Goal: Entertainment & Leisure: Consume media (video, audio)

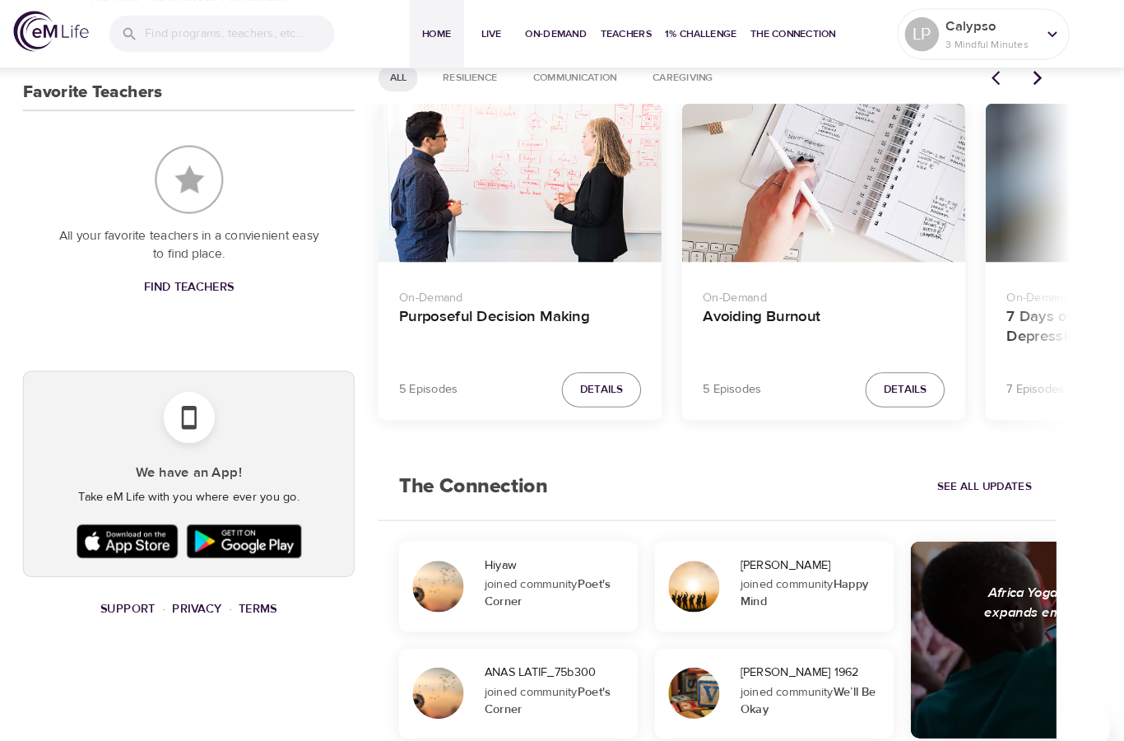
scroll to position [710, 0]
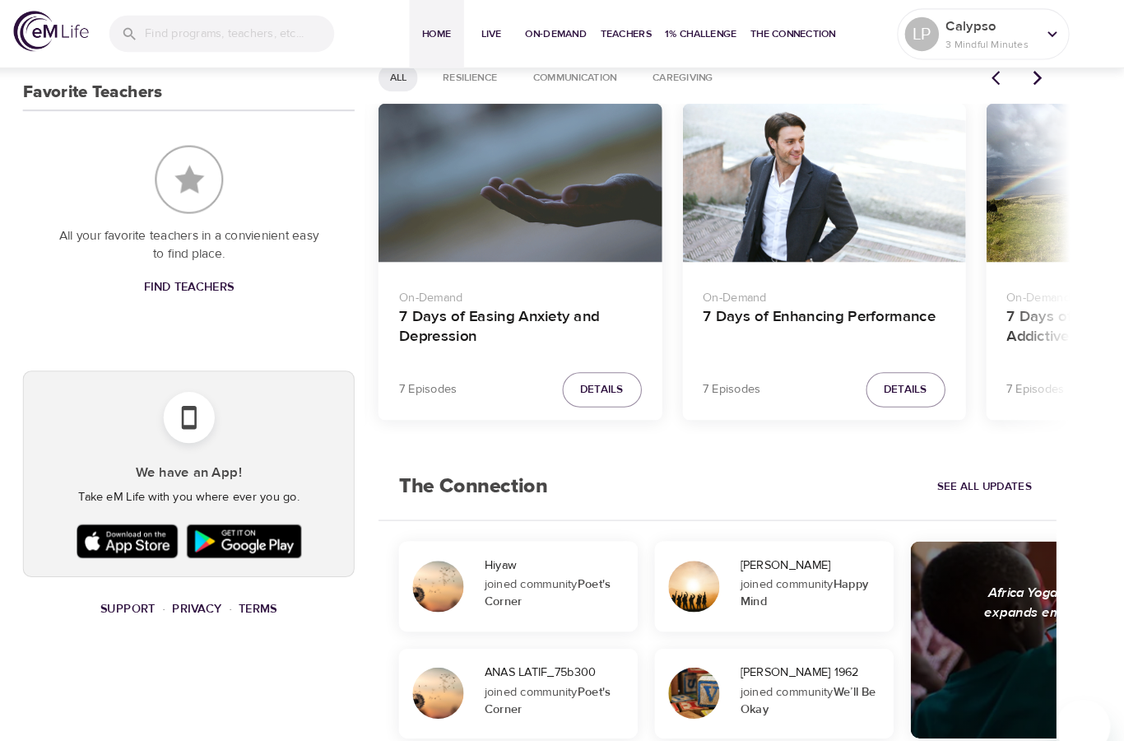
click at [875, 368] on button "Details" at bounding box center [913, 376] width 77 height 34
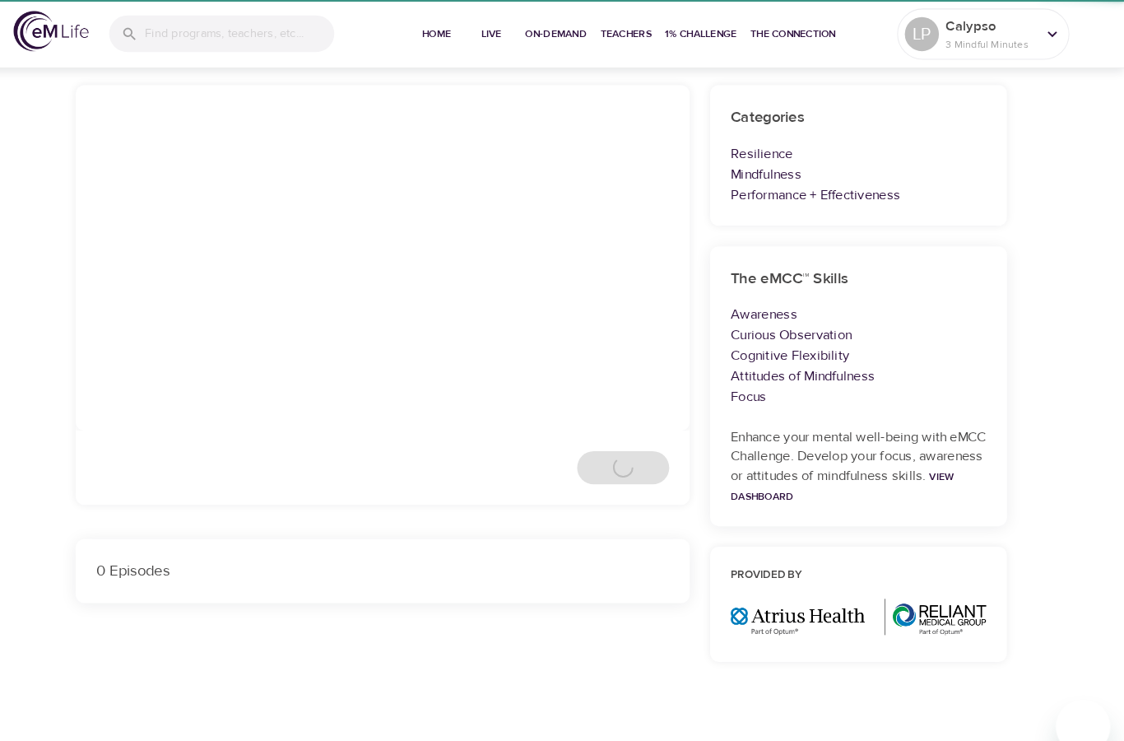
scroll to position [122, 0]
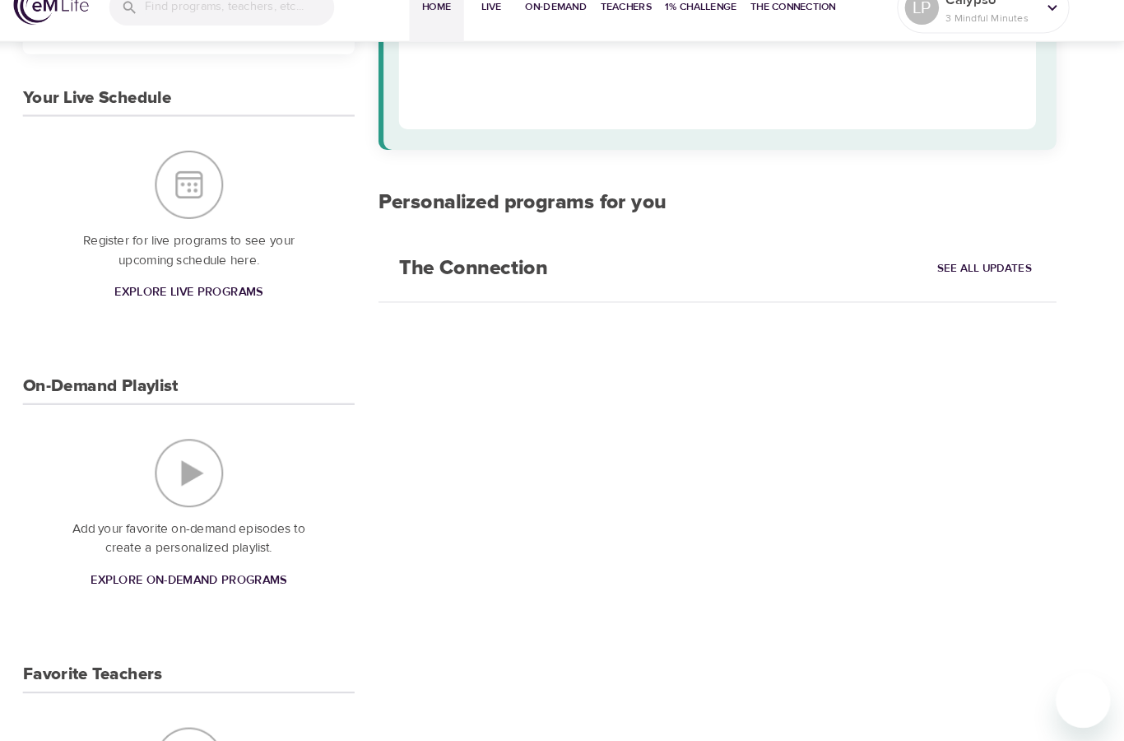
scroll to position [593, 0]
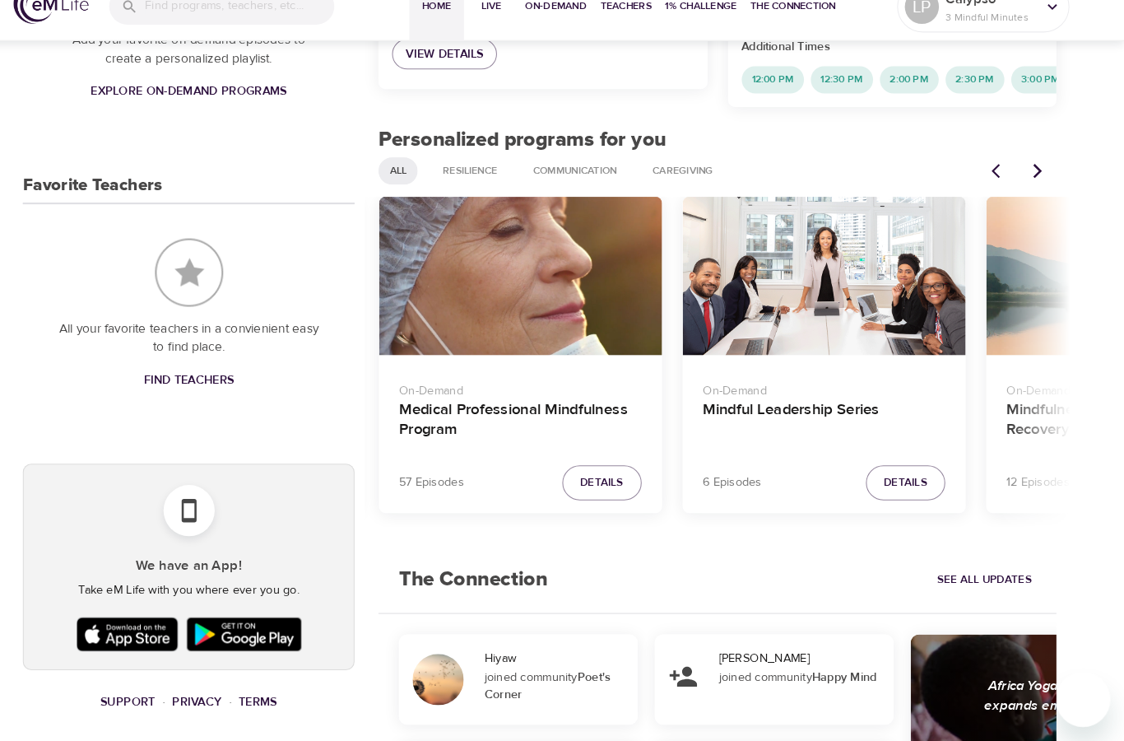
click at [1023, 173] on button "Next items" at bounding box center [1041, 191] width 36 height 36
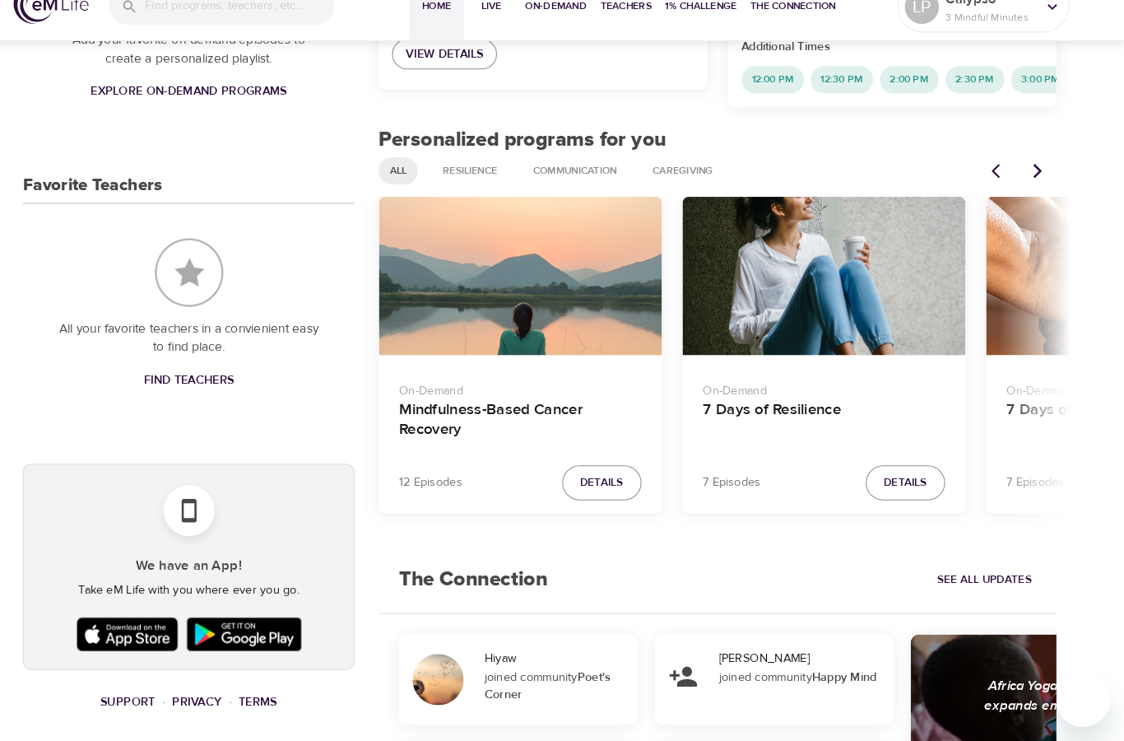
click at [1033, 183] on icon "Next items" at bounding box center [1041, 191] width 16 height 16
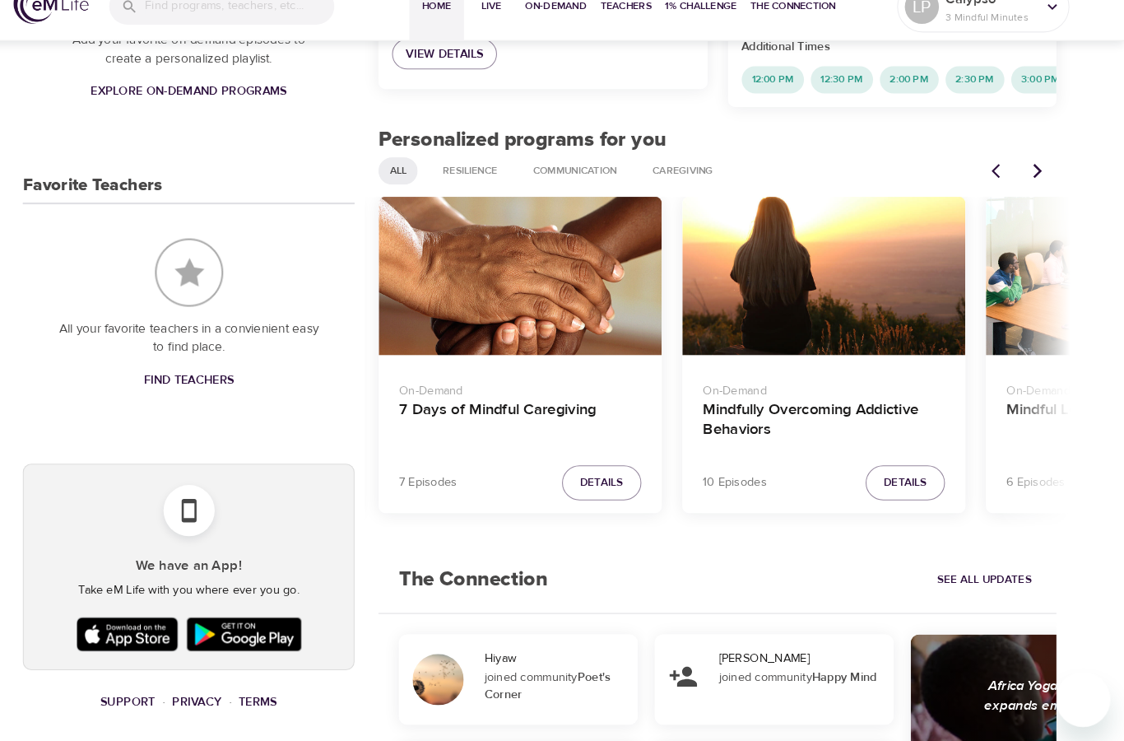
click at [1023, 173] on button "Next items" at bounding box center [1041, 191] width 36 height 36
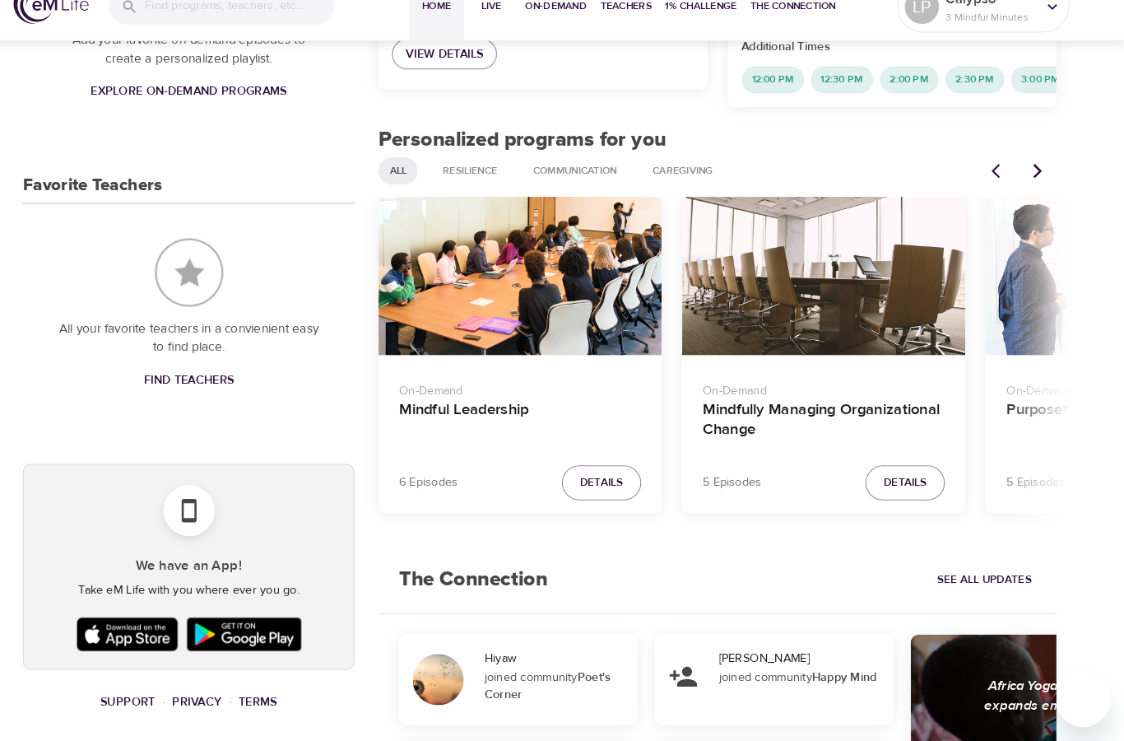
click at [1023, 173] on button "Next items" at bounding box center [1041, 191] width 36 height 36
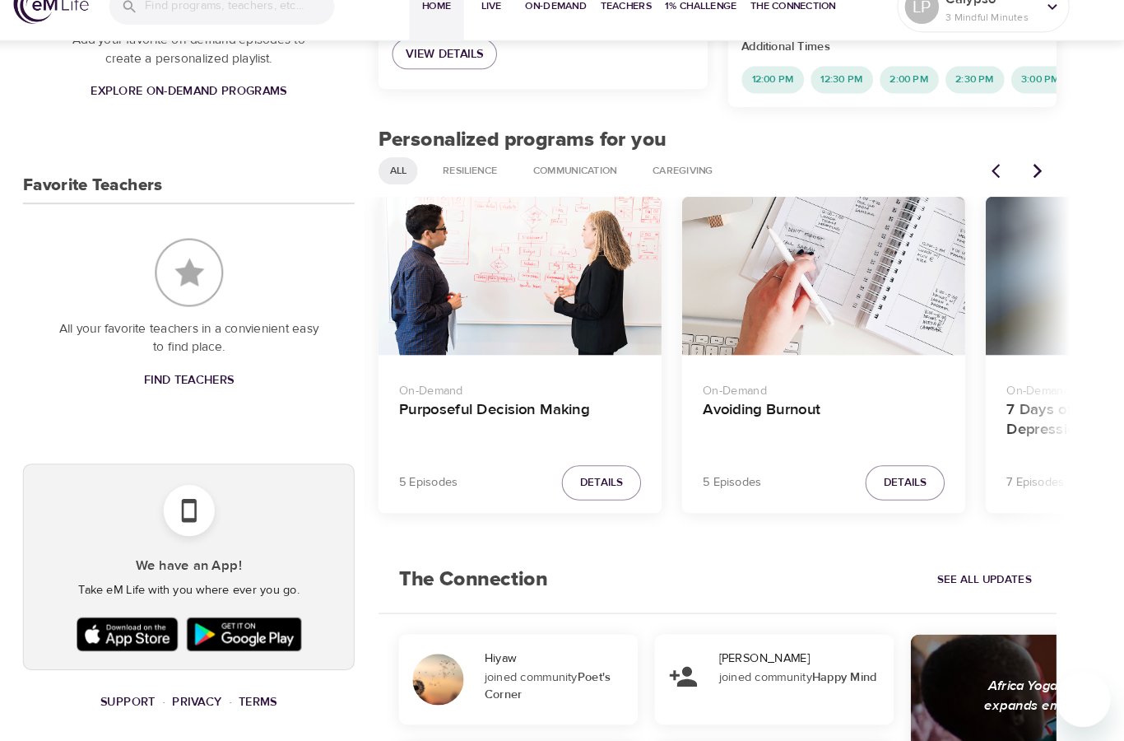
click at [1033, 183] on icon "Next items" at bounding box center [1041, 191] width 16 height 16
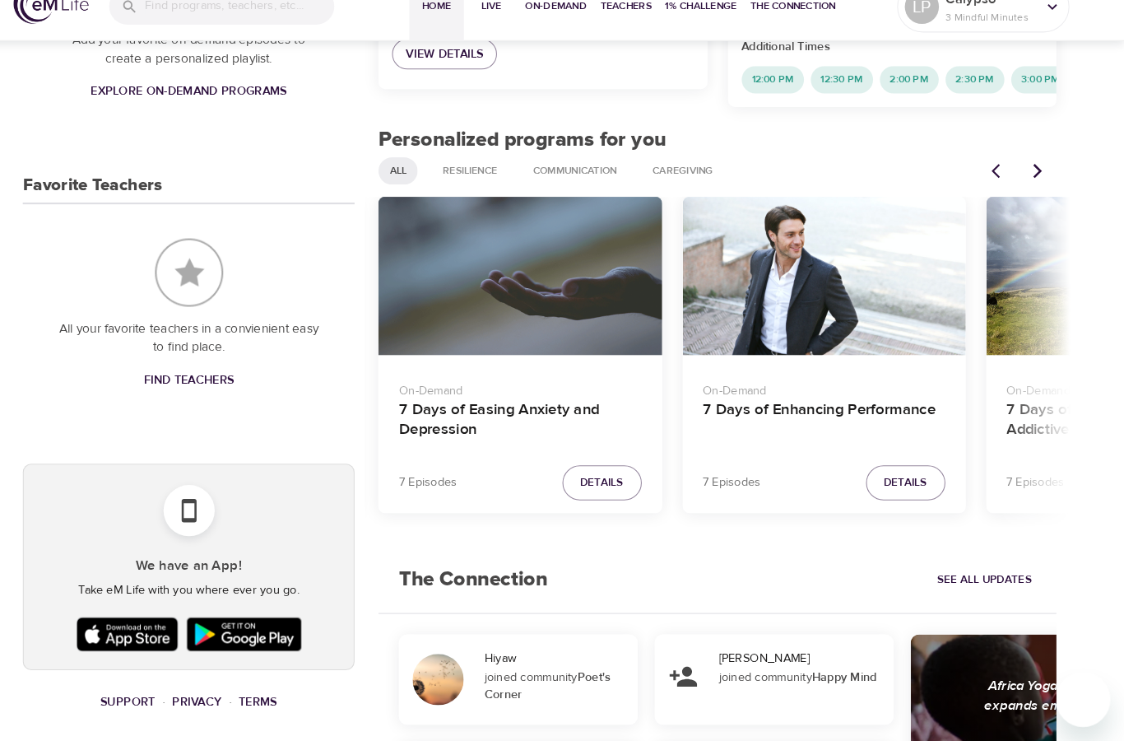
click at [1033, 183] on icon "Next items" at bounding box center [1041, 191] width 16 height 16
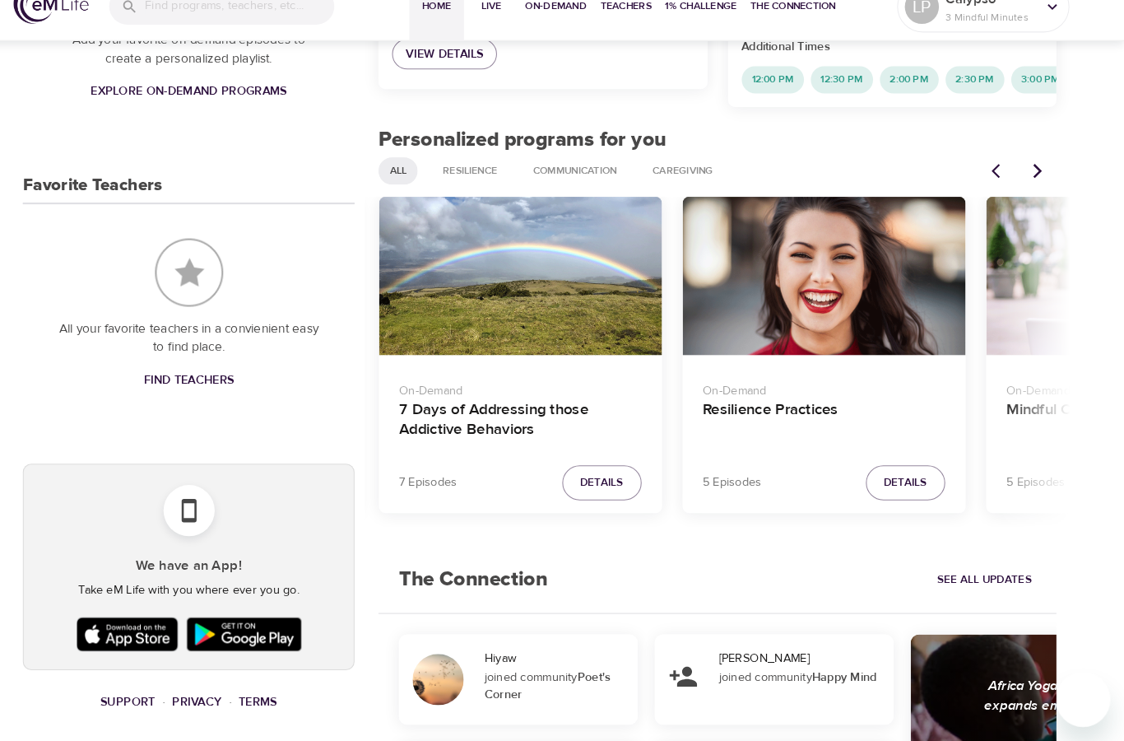
click at [1033, 183] on icon "Next items" at bounding box center [1041, 191] width 16 height 16
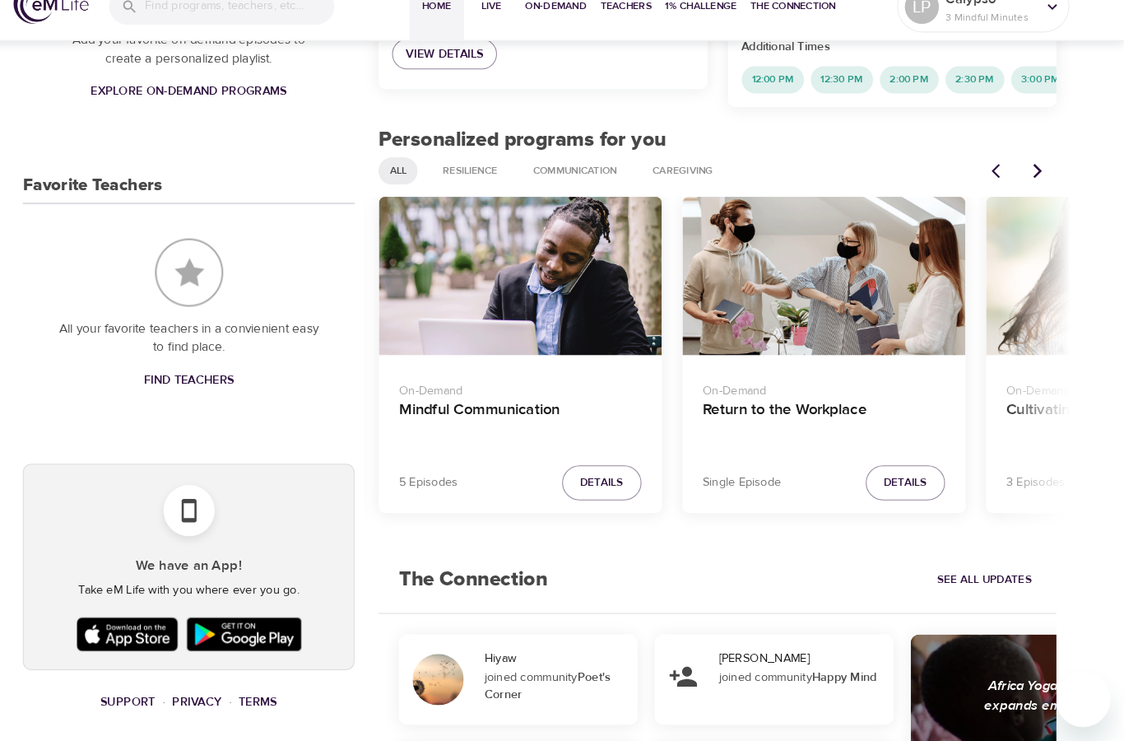
click at [1033, 183] on icon "Next items" at bounding box center [1041, 191] width 16 height 16
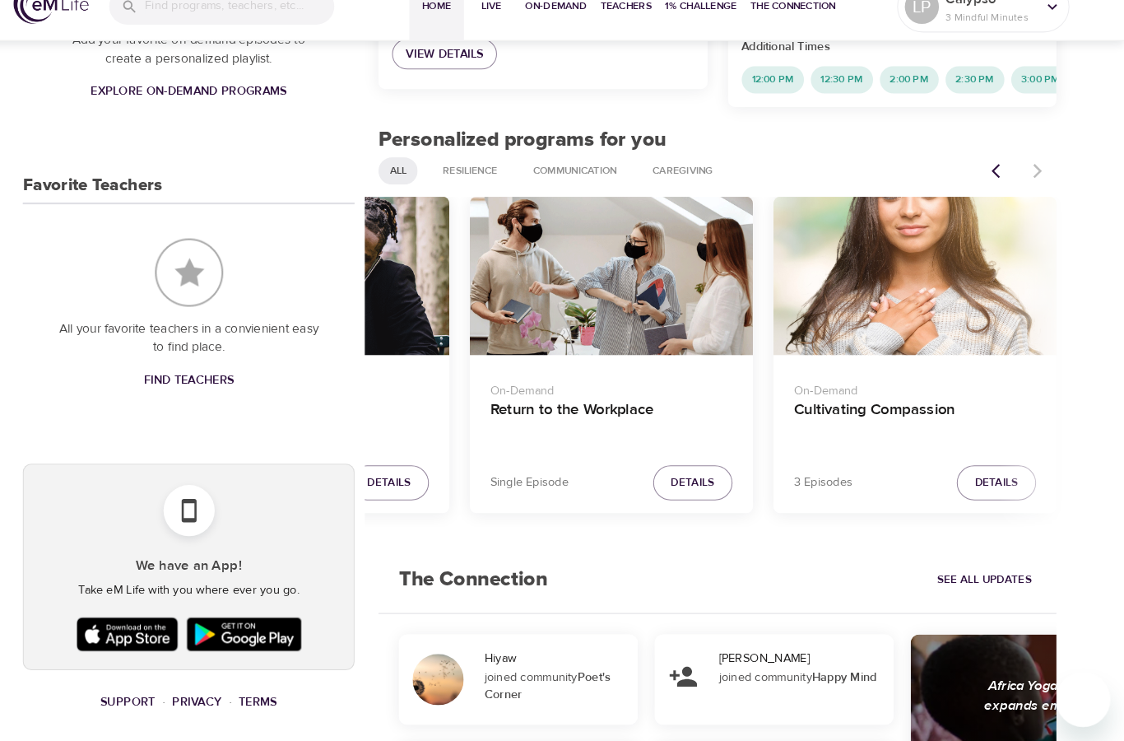
click at [1007, 173] on div at bounding box center [1023, 191] width 72 height 36
click at [987, 173] on button "Previous items" at bounding box center [1005, 191] width 36 height 36
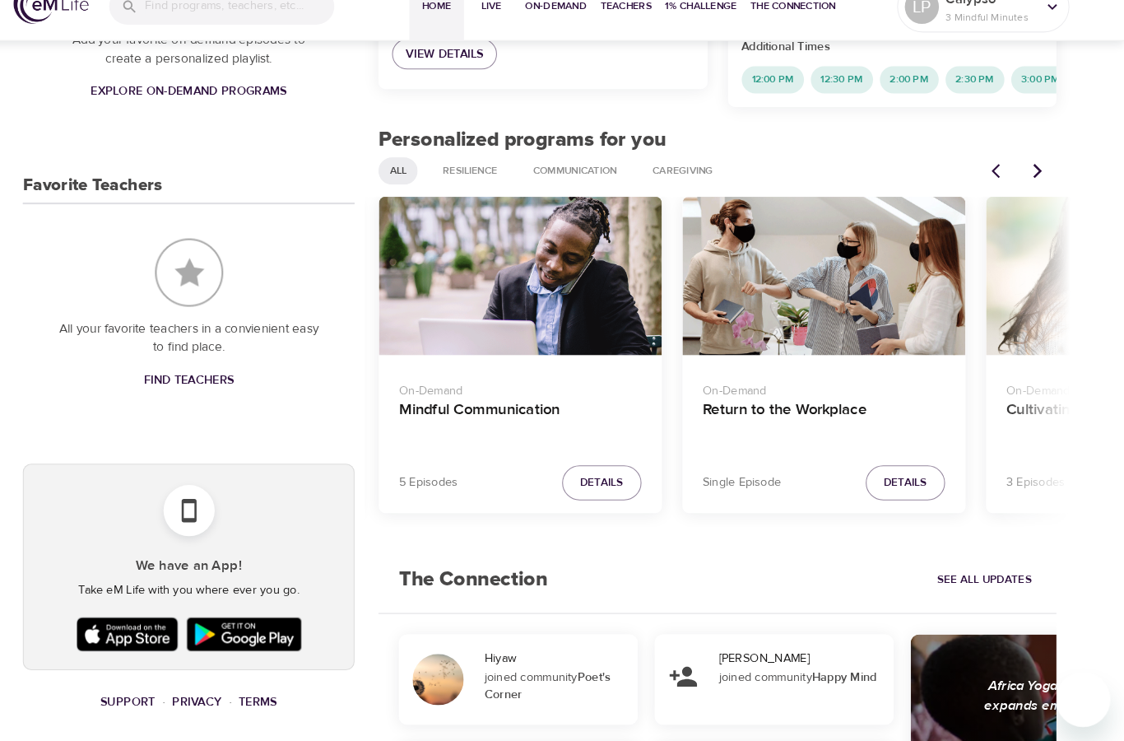
click at [997, 183] on icon "Previous items" at bounding box center [1005, 191] width 16 height 16
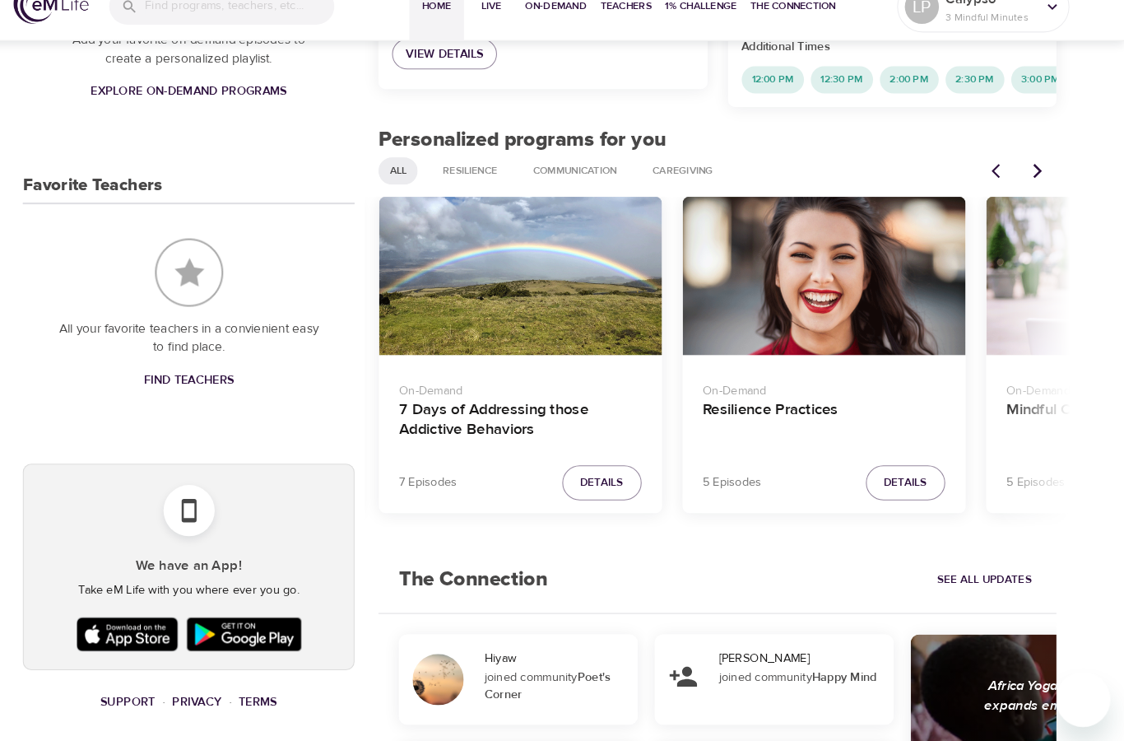
click at [987, 173] on button "Previous items" at bounding box center [1005, 191] width 36 height 36
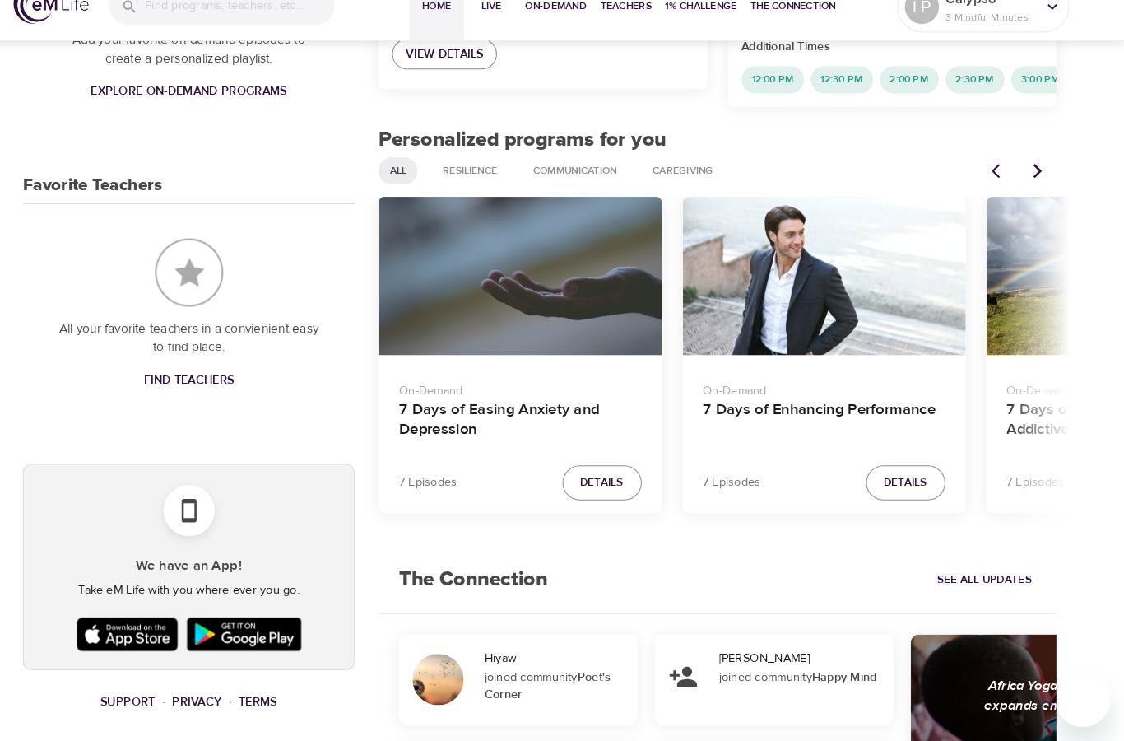
click at [599, 482] on span "Details" at bounding box center [620, 491] width 42 height 19
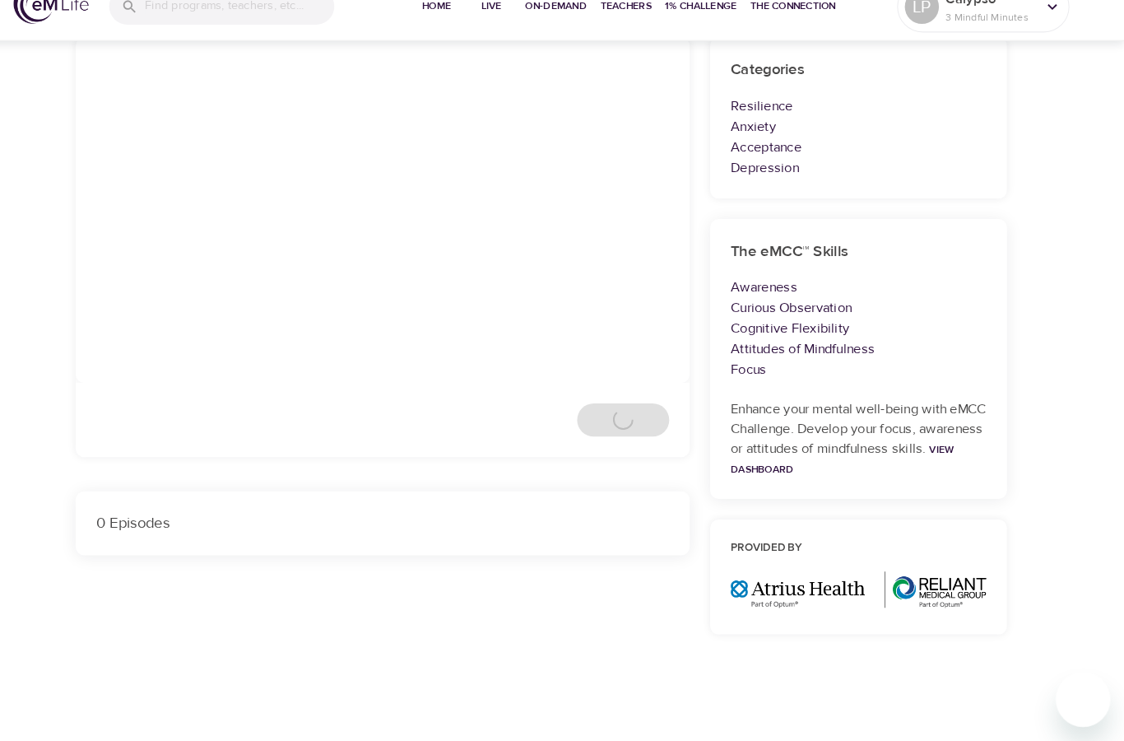
scroll to position [142, 0]
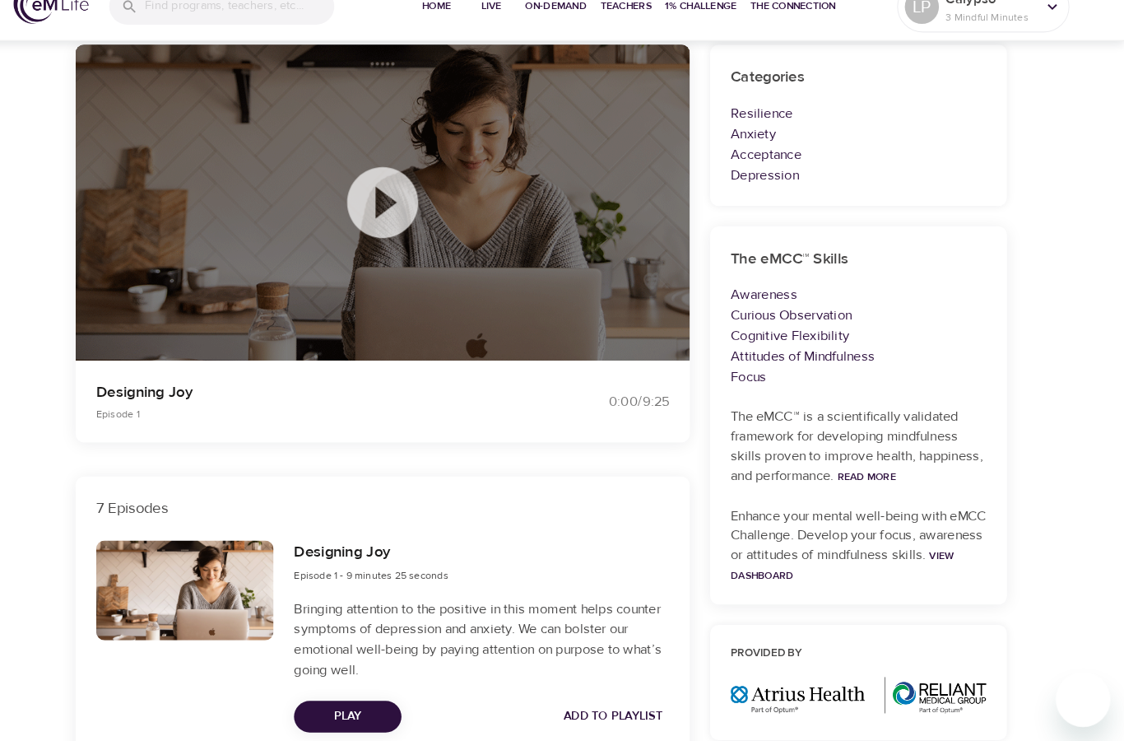
click at [378, 198] on icon at bounding box center [409, 221] width 82 height 82
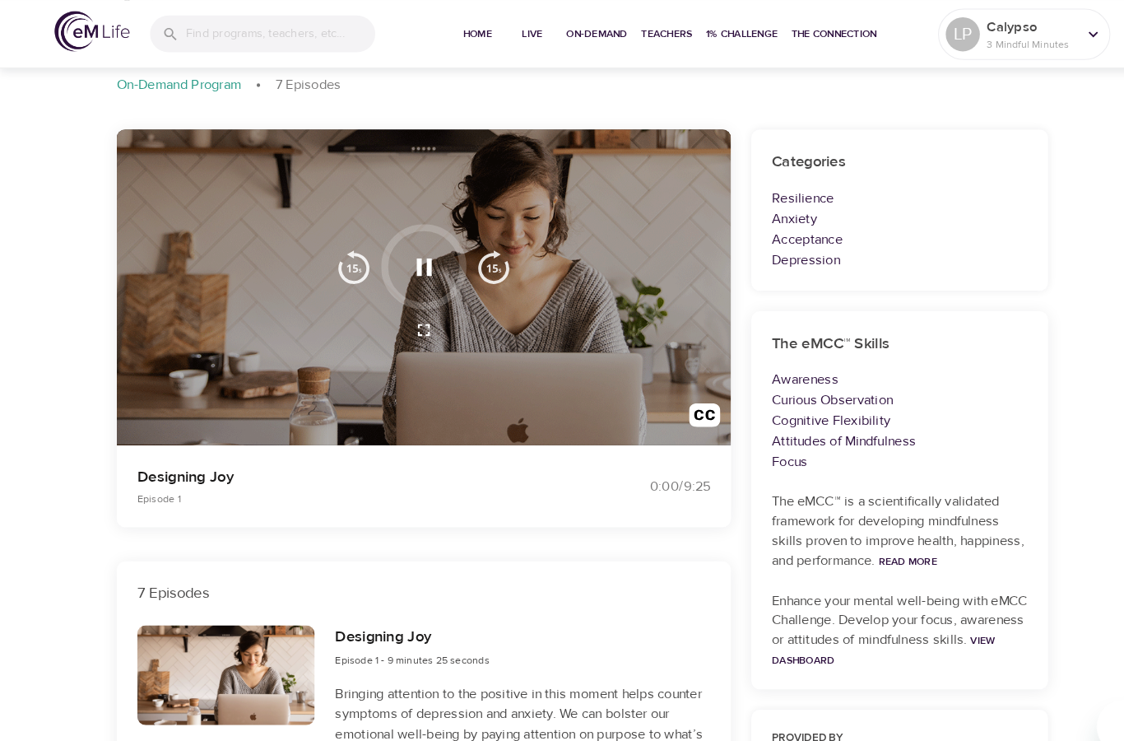
scroll to position [86, 0]
click at [226, 460] on p "Designing Joy" at bounding box center [338, 460] width 410 height 22
click at [422, 255] on icon "button" at bounding box center [409, 258] width 29 height 29
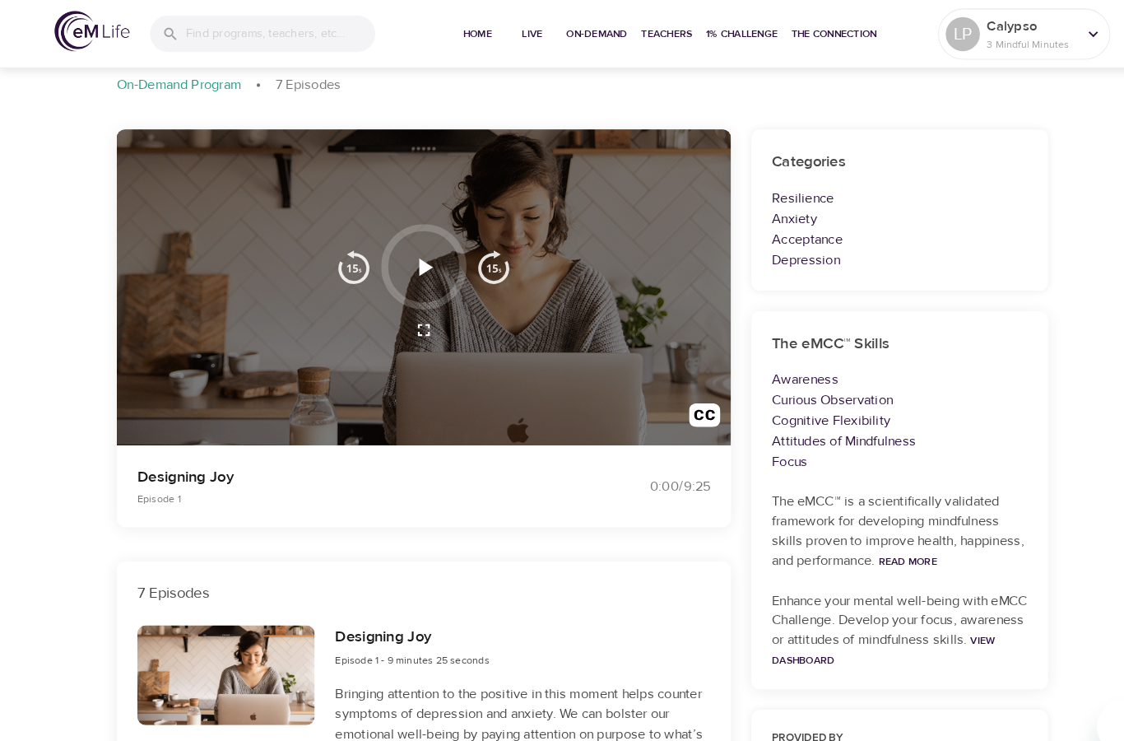
click at [422, 244] on icon "button" at bounding box center [409, 258] width 29 height 29
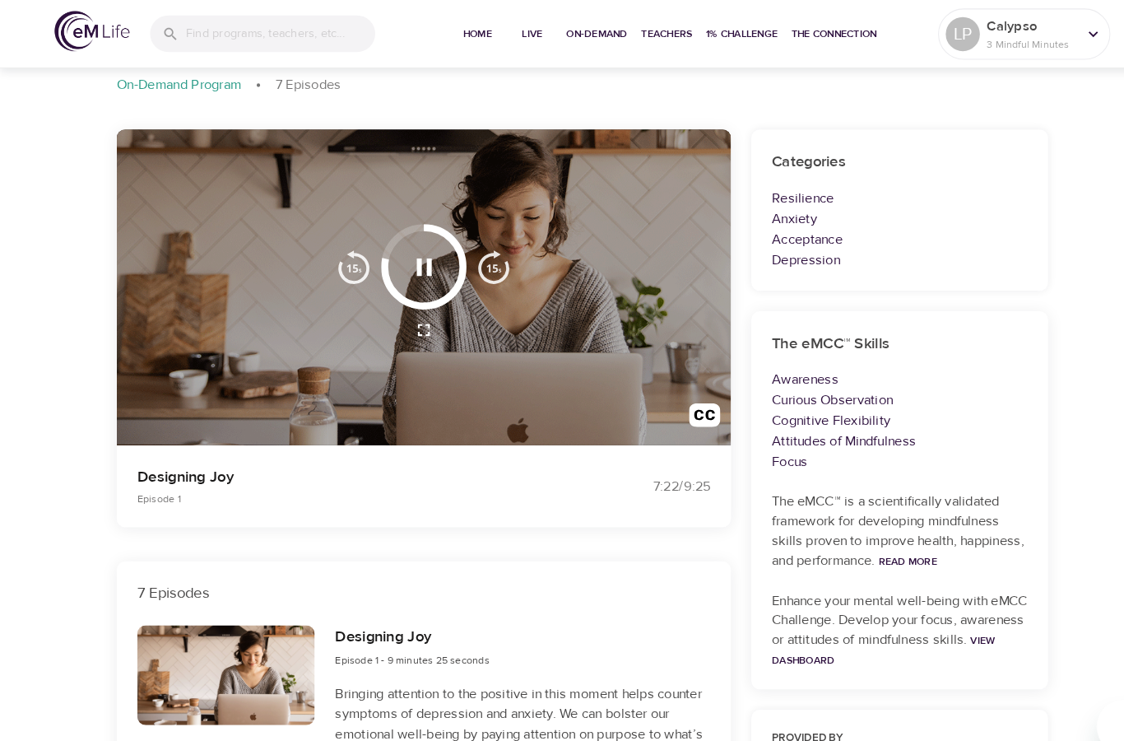
scroll to position [123, 0]
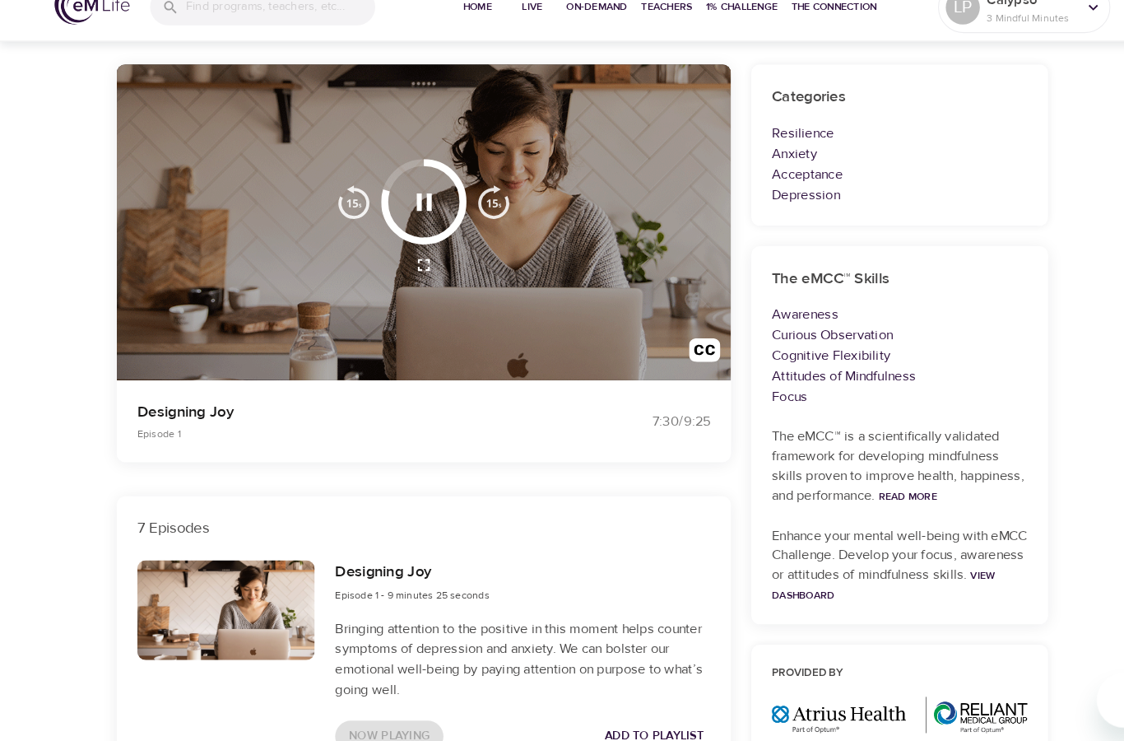
click at [412, 212] on icon "button" at bounding box center [409, 220] width 15 height 16
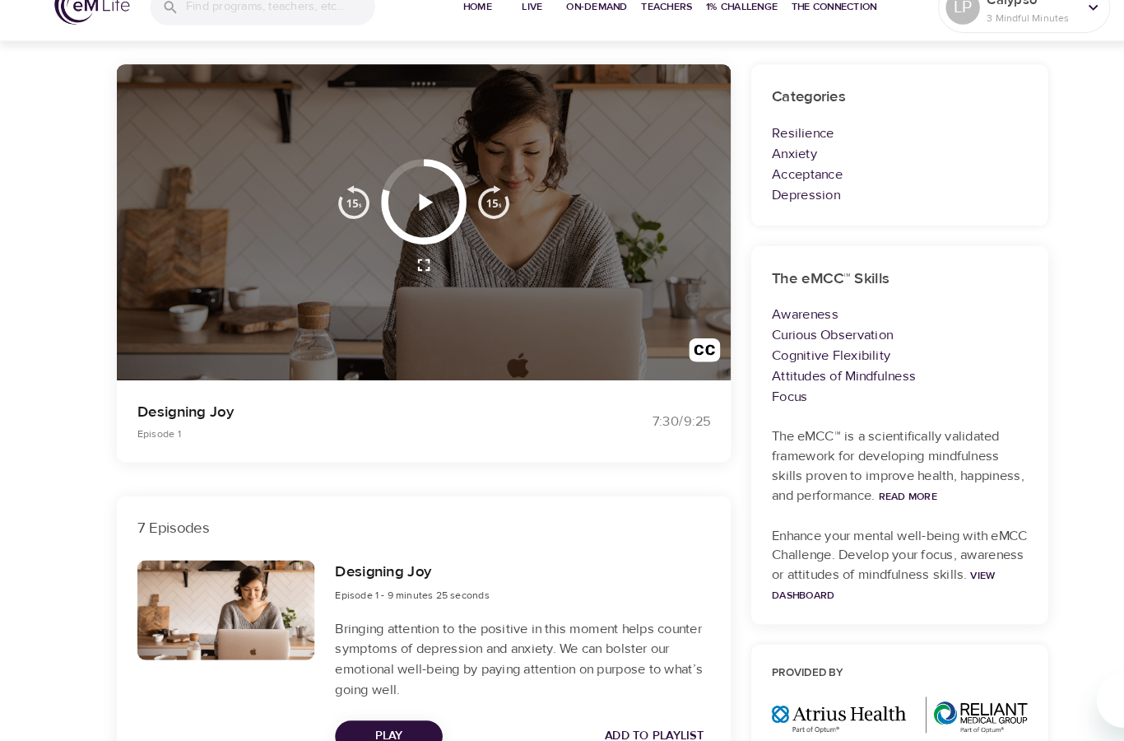
click at [409, 212] on icon "button" at bounding box center [410, 220] width 13 height 16
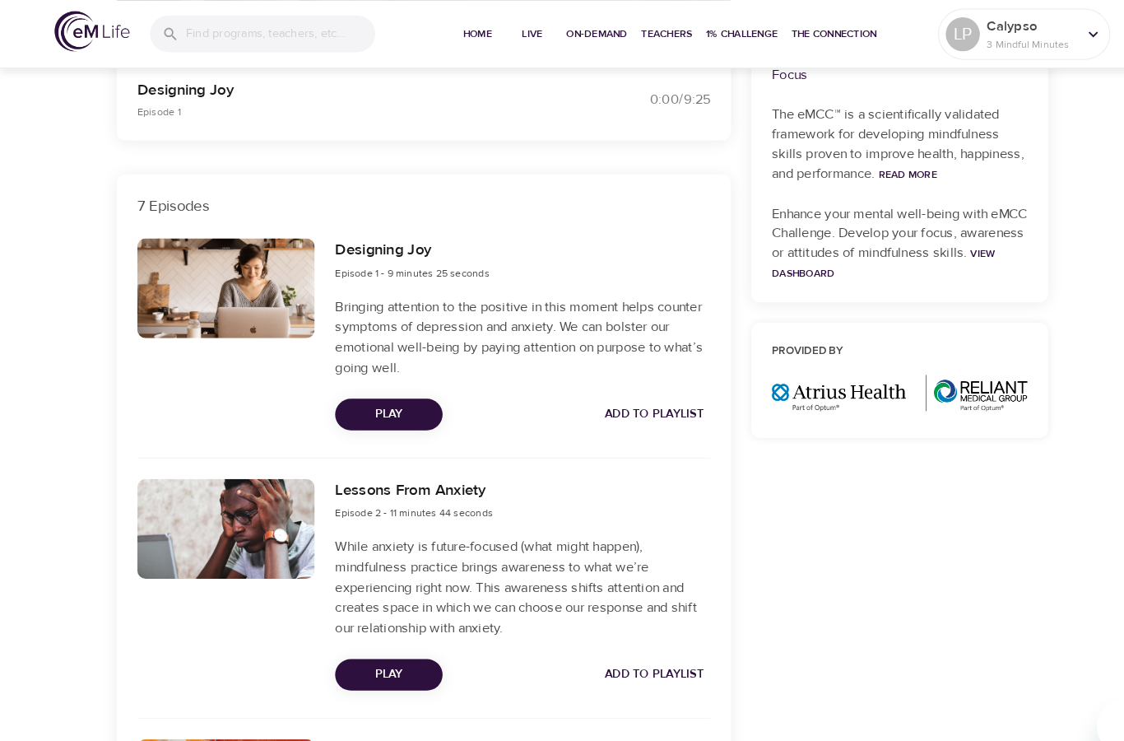
scroll to position [476, 0]
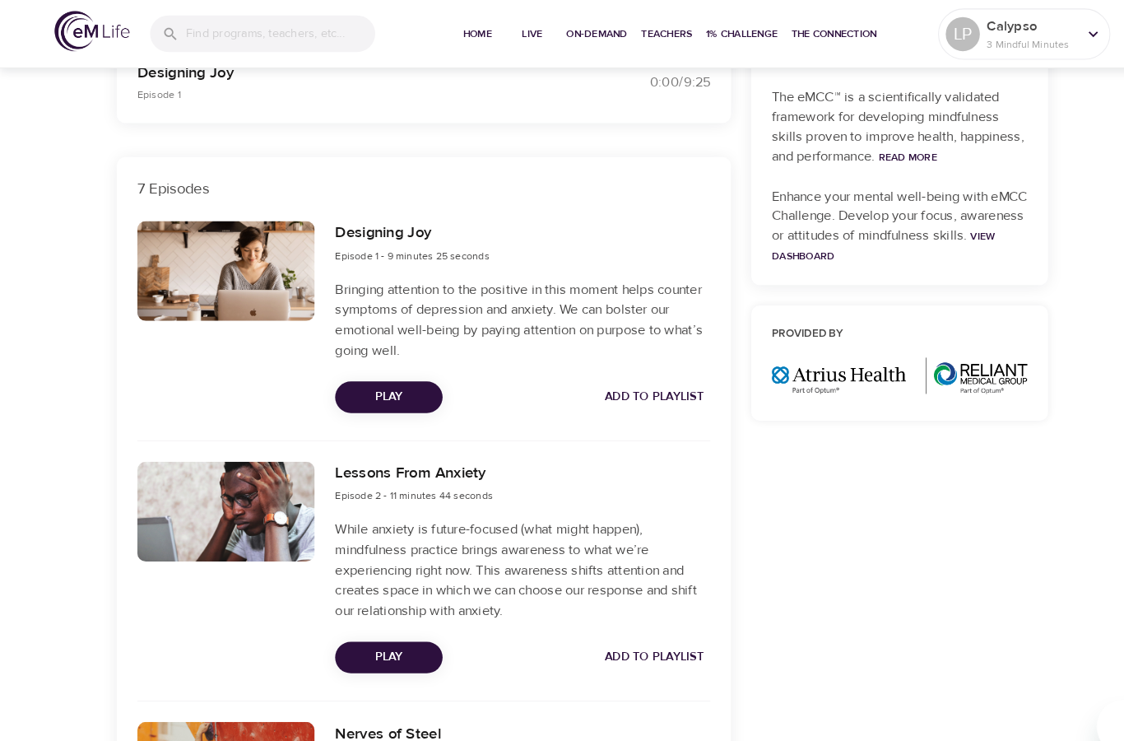
click at [398, 634] on span "Play" at bounding box center [375, 634] width 77 height 21
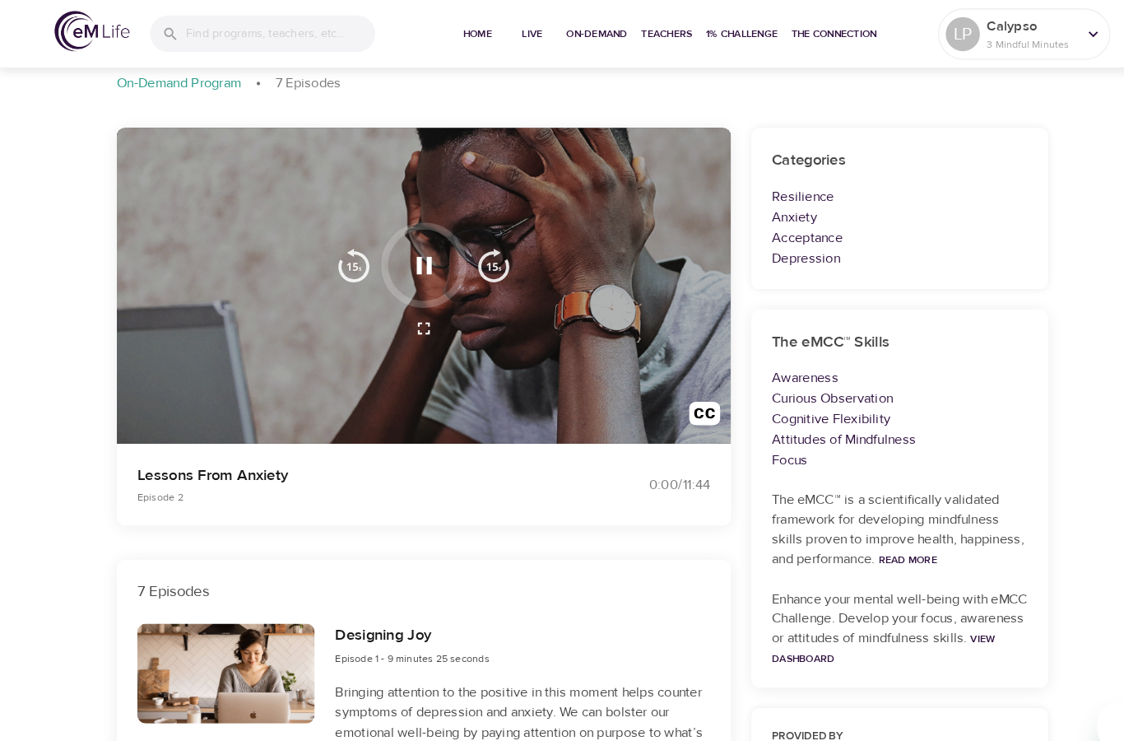
scroll to position [0, 0]
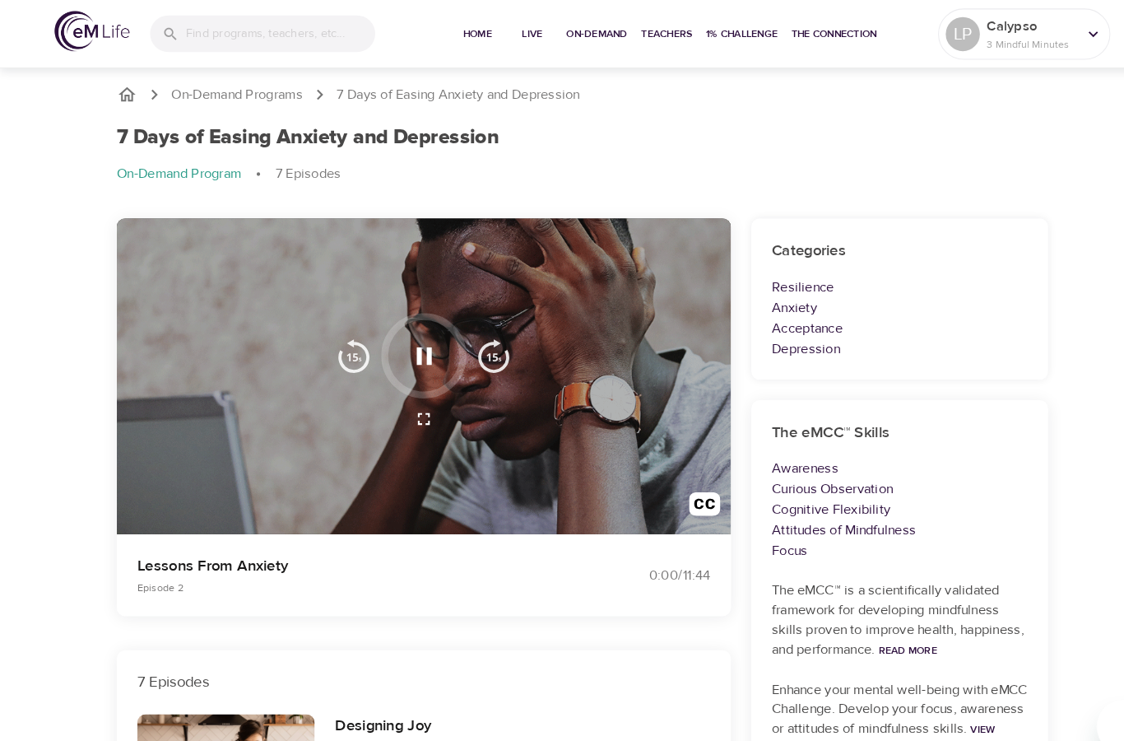
click at [415, 342] on icon "button" at bounding box center [409, 343] width 15 height 16
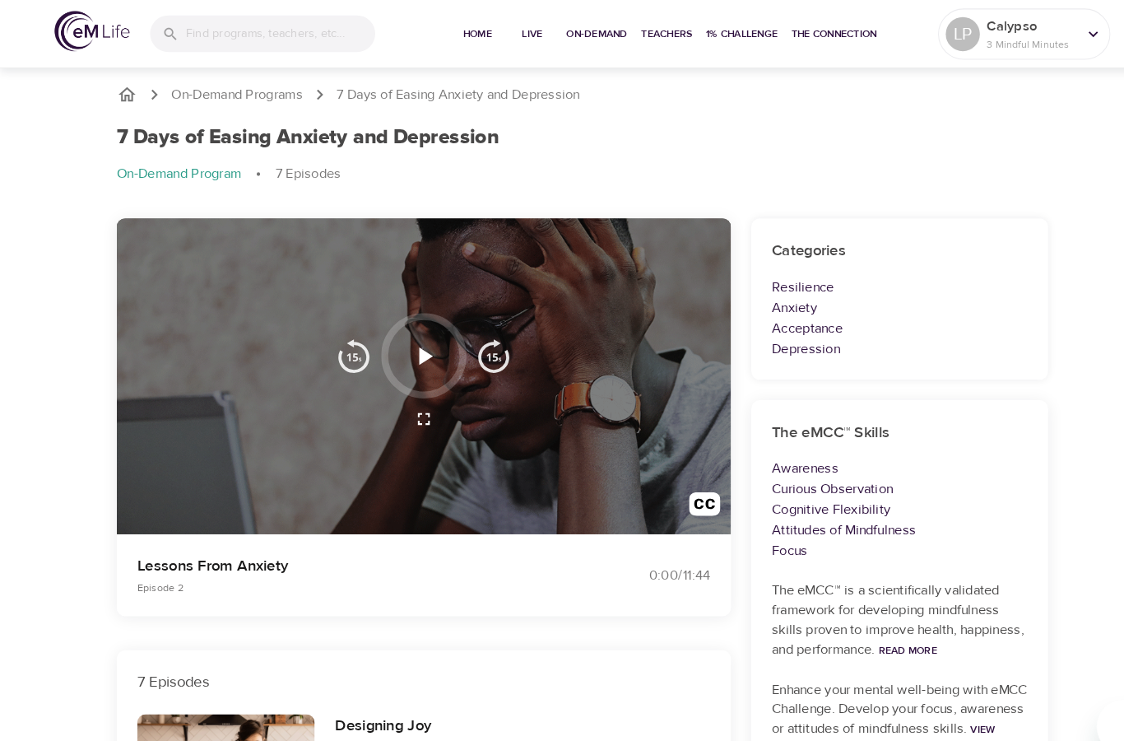
click at [412, 330] on icon "button" at bounding box center [409, 343] width 29 height 29
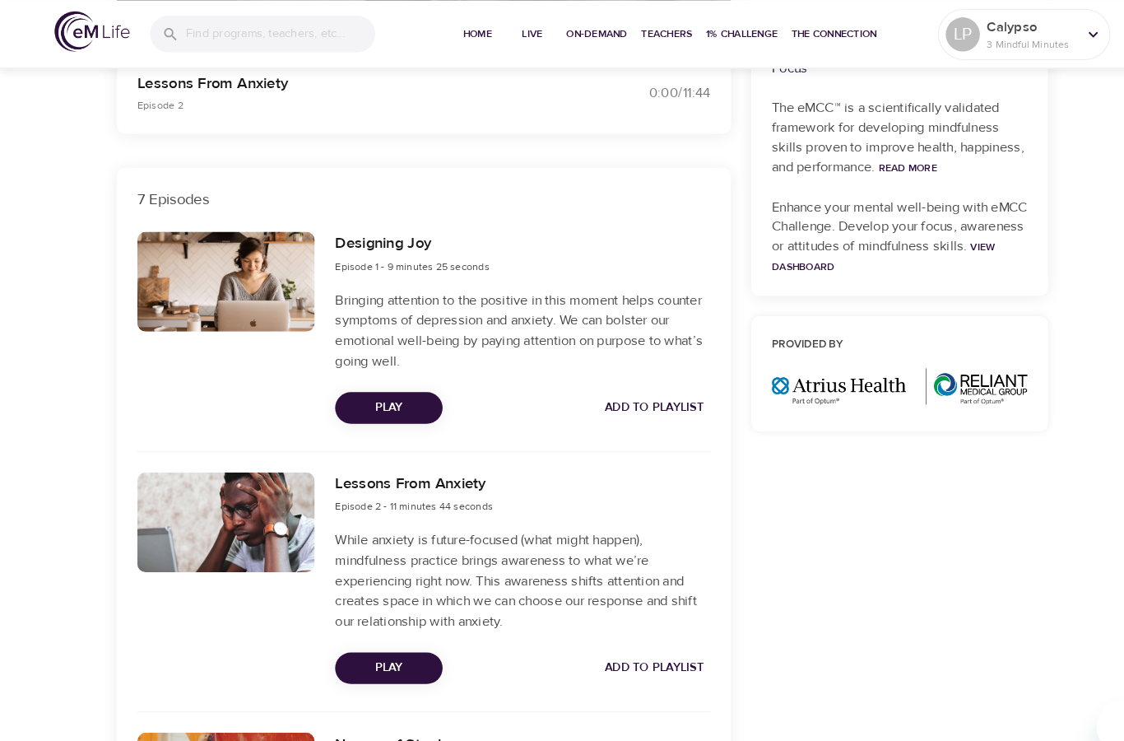
scroll to position [466, 0]
click at [654, 641] on span "Add to Playlist" at bounding box center [631, 644] width 95 height 21
